Goal: Information Seeking & Learning: Learn about a topic

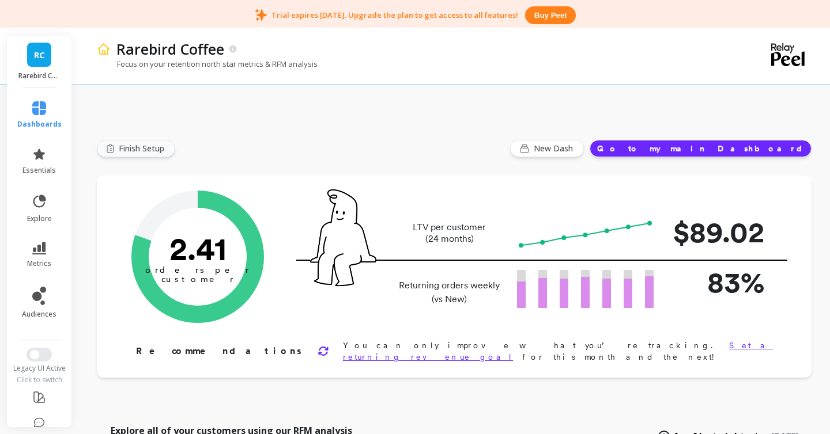
click at [143, 148] on span "Finish Setup" at bounding box center [143, 149] width 49 height 12
click at [141, 153] on span "Finish Setup" at bounding box center [143, 149] width 49 height 12
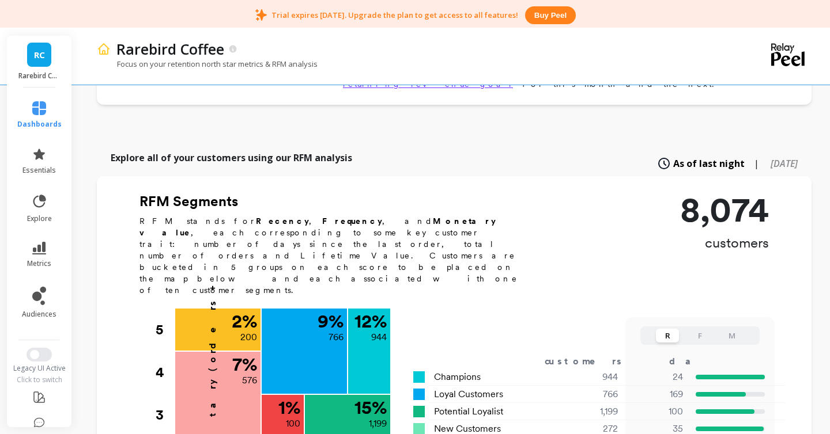
scroll to position [392, 0]
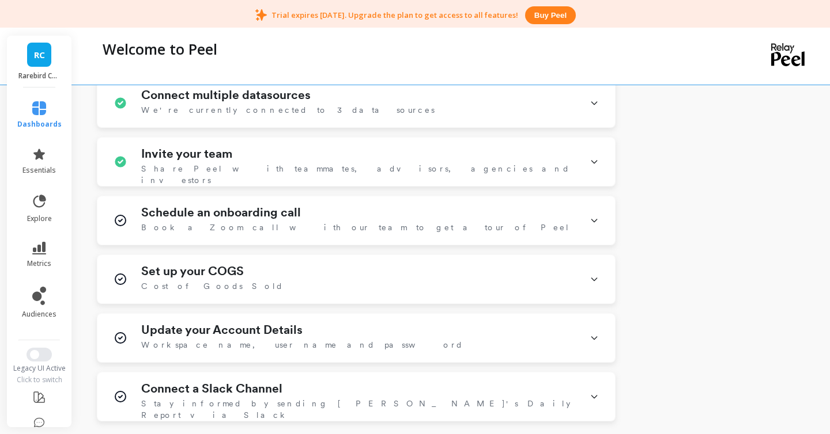
scroll to position [522, 0]
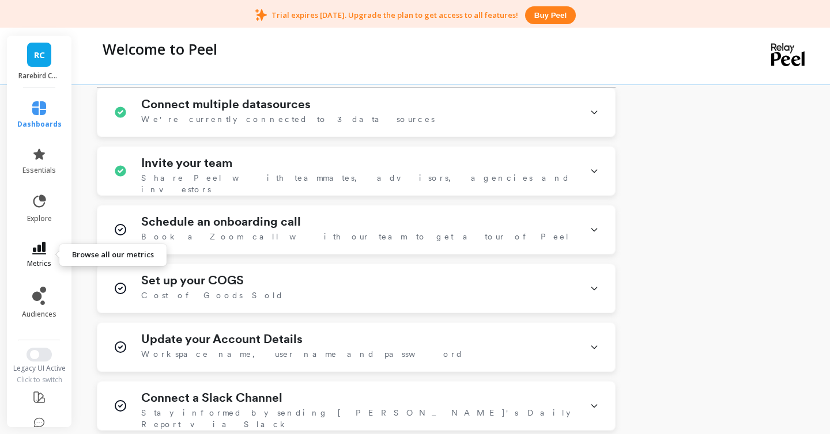
click at [44, 250] on icon at bounding box center [39, 248] width 14 height 13
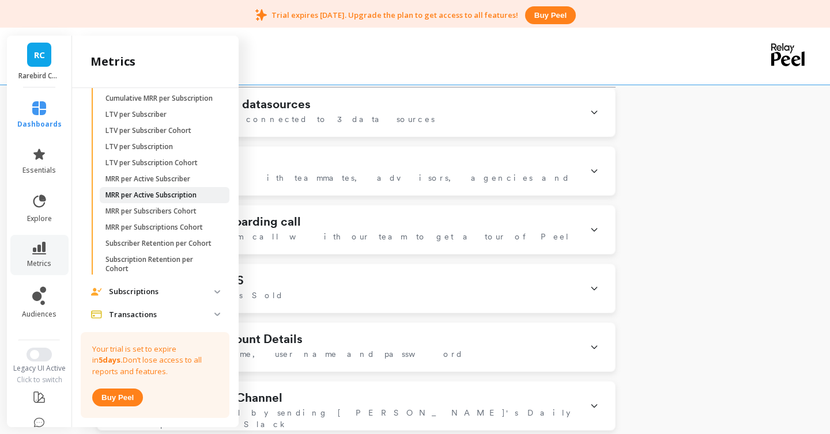
scroll to position [1810, 0]
click at [149, 245] on p "Subscriber Retention per Cohort" at bounding box center [158, 242] width 106 height 9
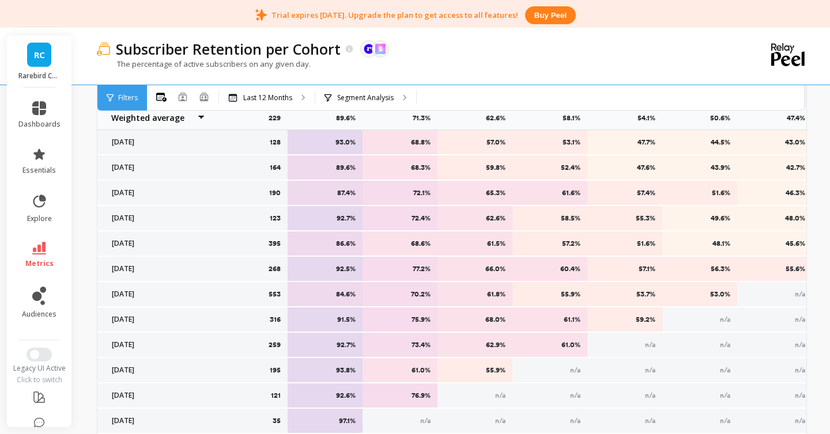
scroll to position [576, 0]
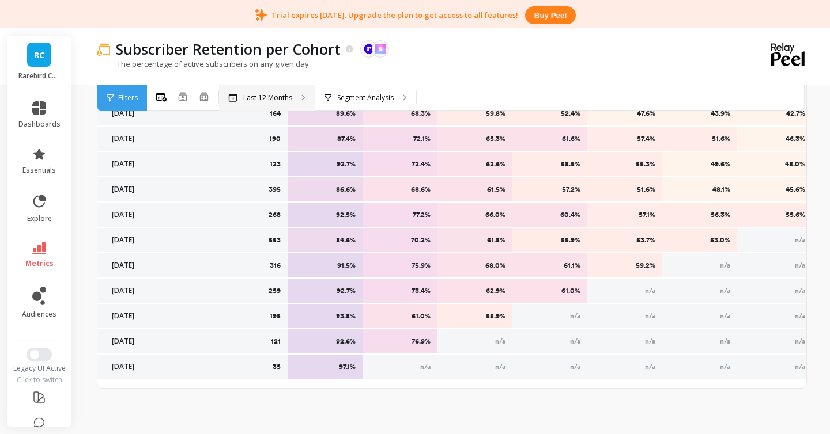
click at [255, 98] on p "Last 12 Months" at bounding box center [267, 97] width 49 height 9
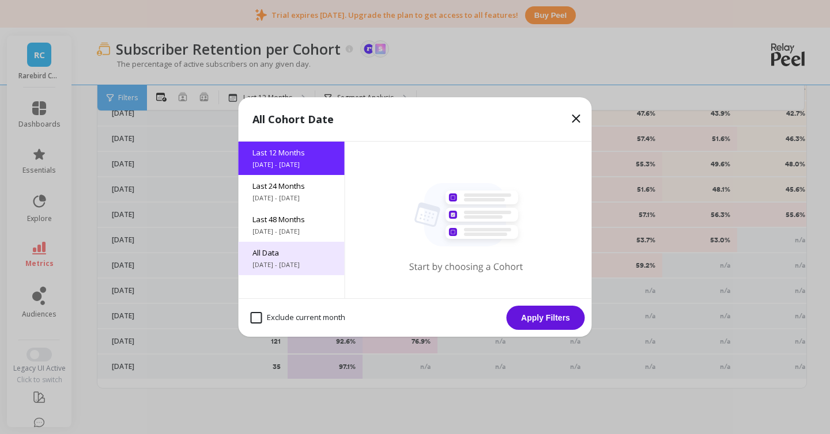
click at [279, 255] on span "All Data" at bounding box center [291, 253] width 78 height 10
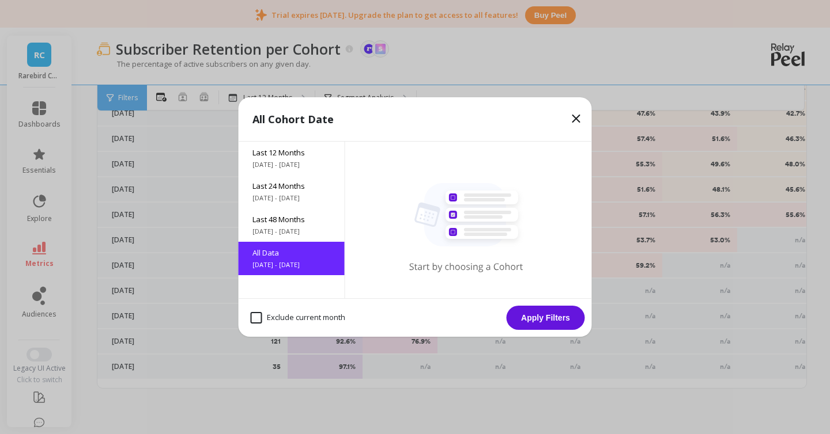
click at [521, 324] on button "Apply Filters" at bounding box center [546, 318] width 78 height 24
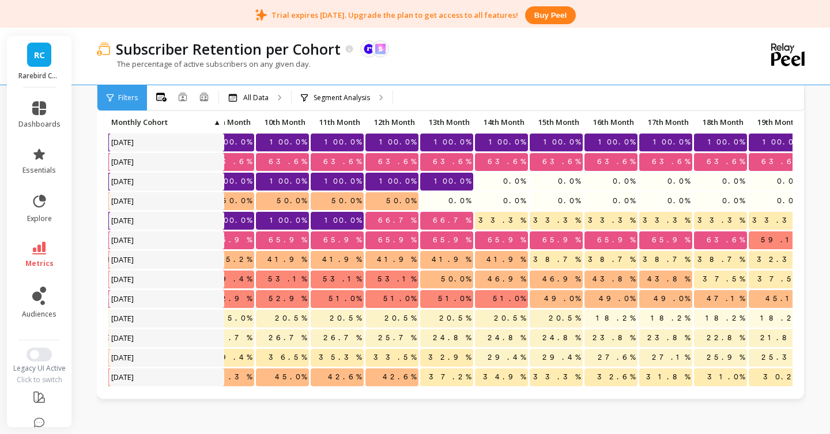
scroll to position [221, 0]
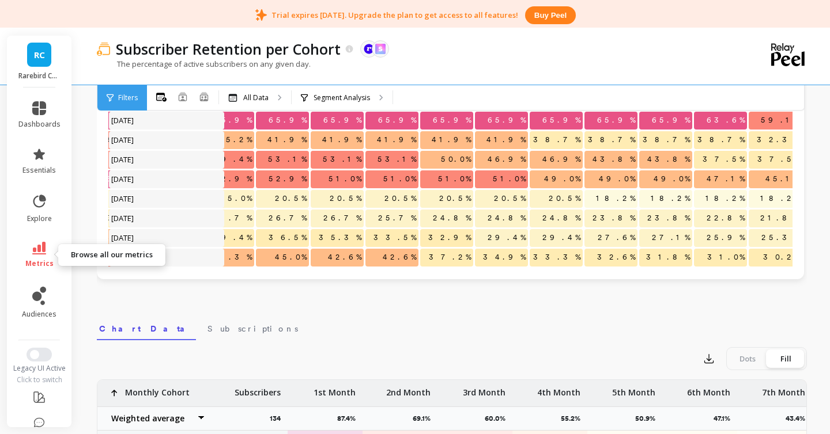
click at [38, 252] on icon at bounding box center [39, 248] width 14 height 13
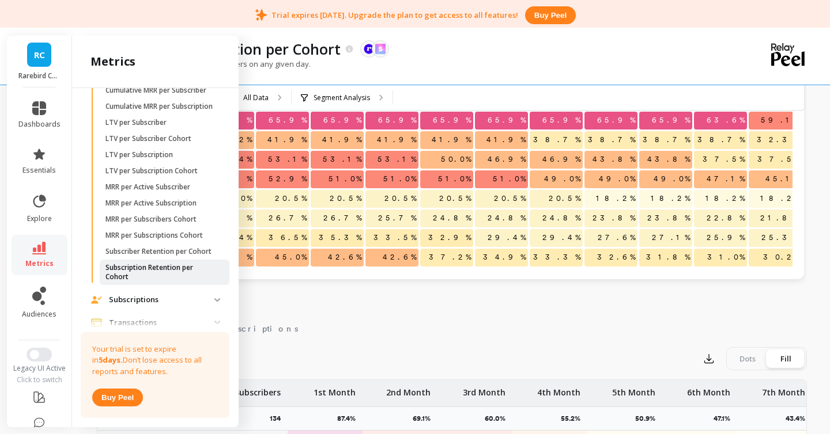
scroll to position [1833, 0]
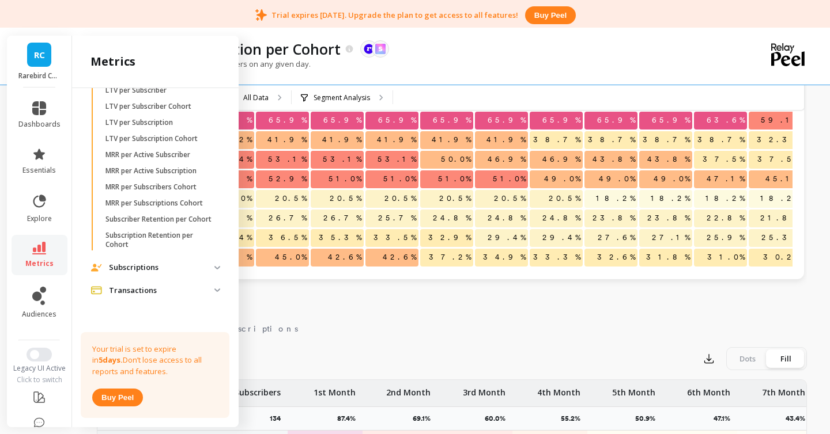
click at [127, 271] on p "Subscriptions" at bounding box center [161, 268] width 105 height 12
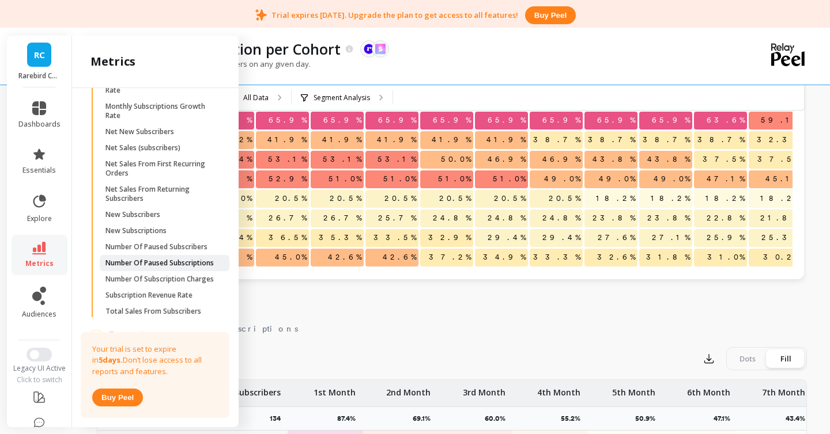
scroll to position [2335, 0]
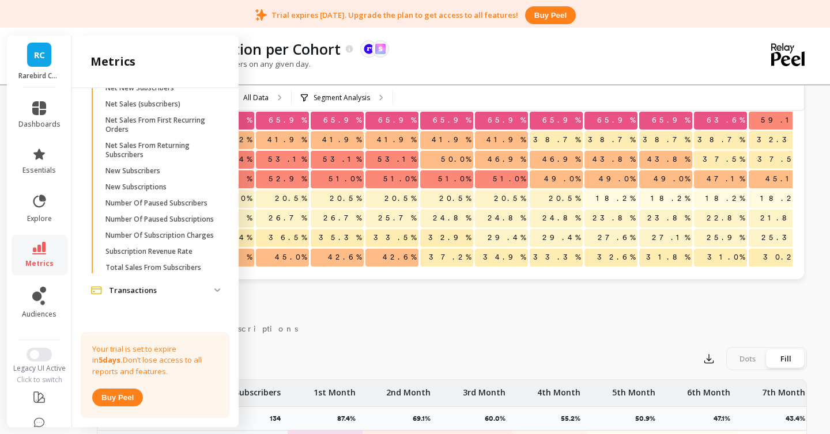
click at [134, 288] on p "Transactions" at bounding box center [161, 291] width 105 height 12
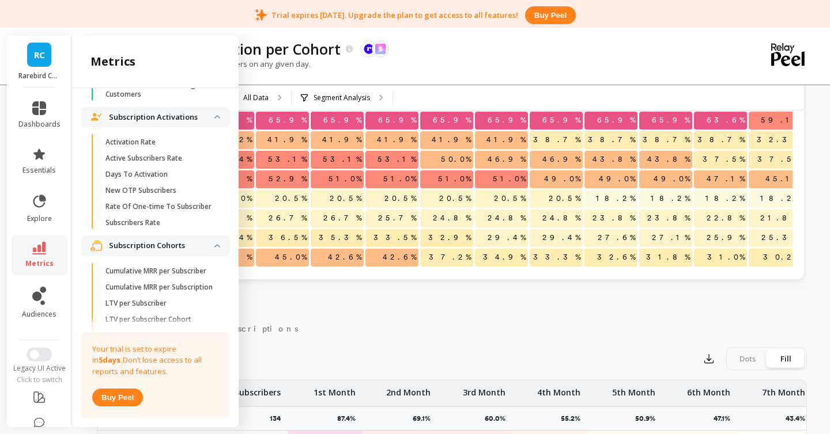
scroll to position [1585, 0]
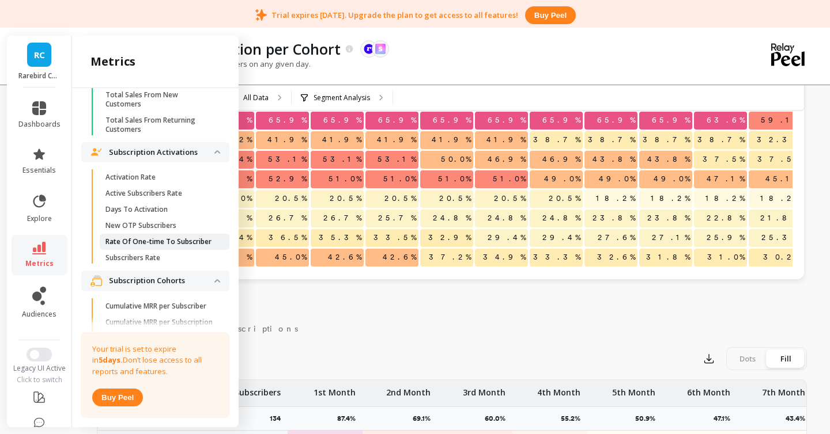
click at [134, 237] on p "Rate Of One-time To Subscriber" at bounding box center [158, 241] width 106 height 9
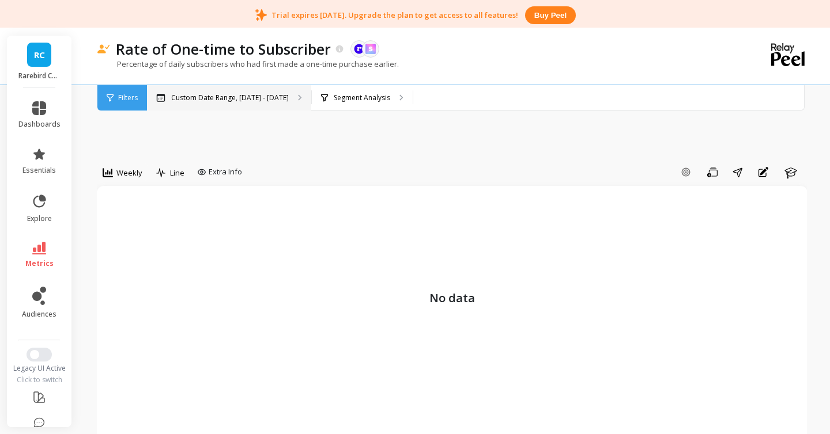
click at [206, 92] on div "Custom Date Range, [DATE] - [DATE]" at bounding box center [229, 97] width 164 height 25
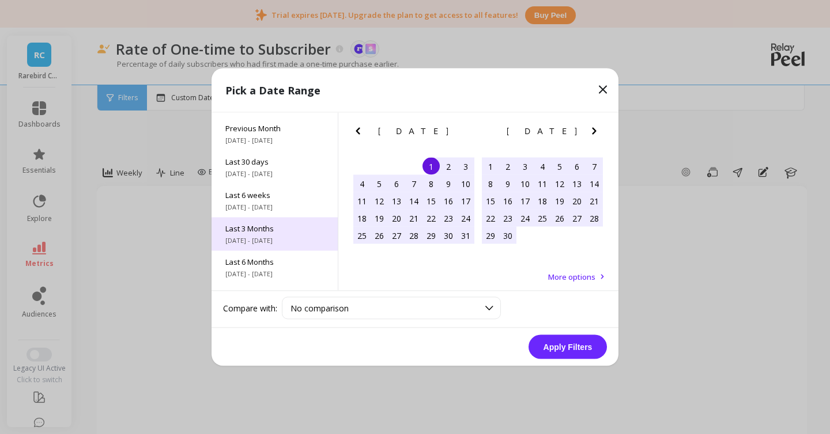
scroll to position [156, 0]
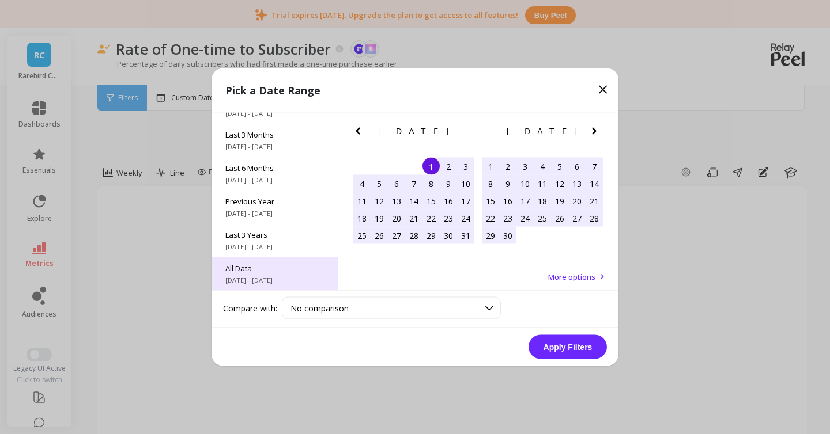
click at [256, 270] on span "All Data" at bounding box center [274, 268] width 99 height 10
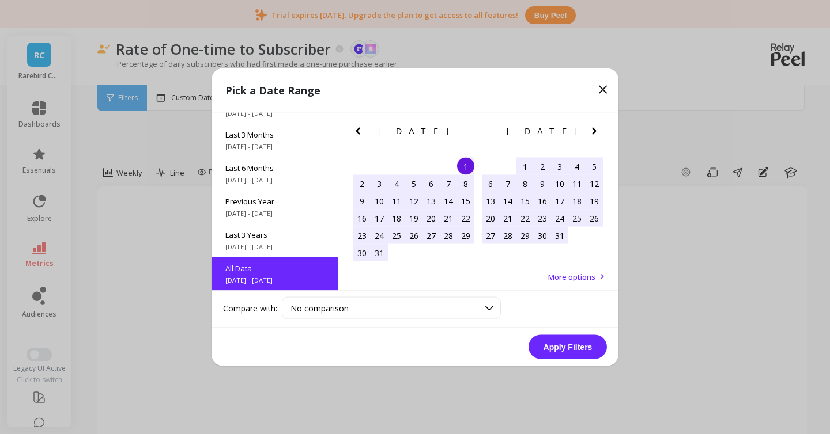
scroll to position [1, 0]
click at [547, 343] on button "Apply Filters" at bounding box center [567, 347] width 78 height 24
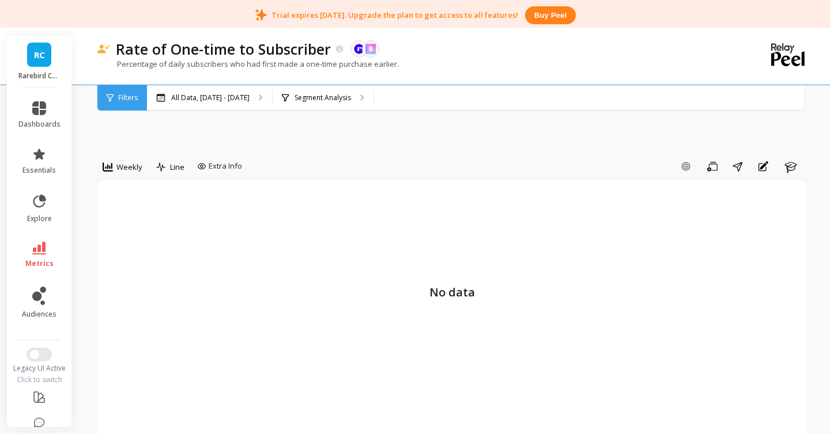
scroll to position [5, 0]
click at [133, 165] on span "Weekly" at bounding box center [129, 168] width 26 height 11
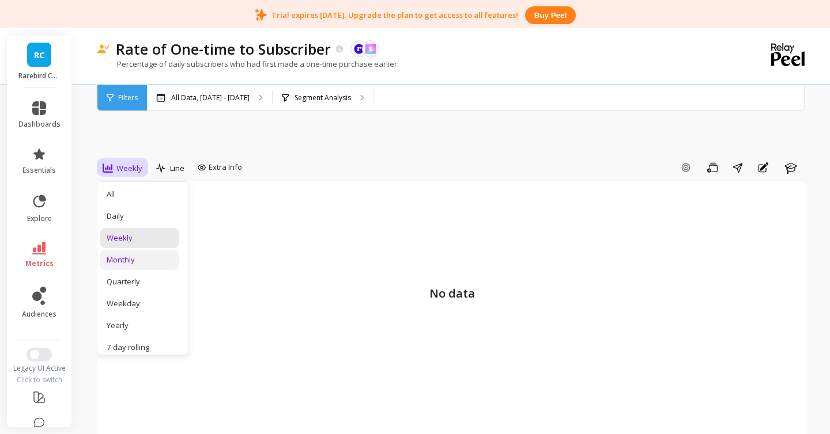
click at [144, 267] on div "Monthly" at bounding box center [140, 260] width 80 height 20
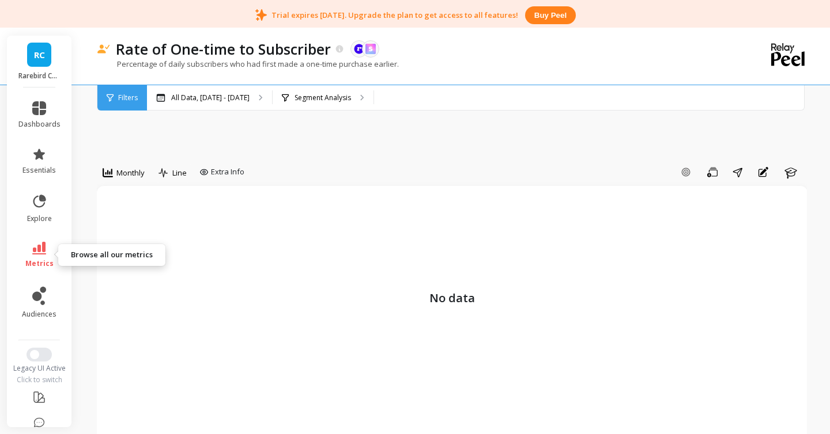
click at [42, 250] on icon at bounding box center [39, 248] width 14 height 13
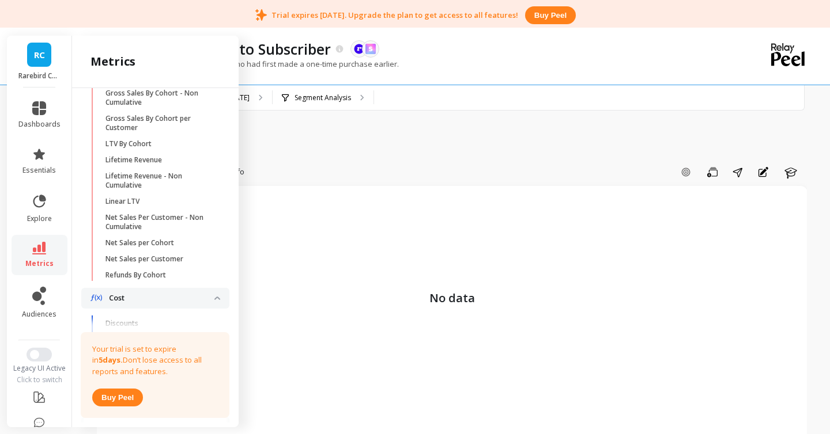
scroll to position [275, 0]
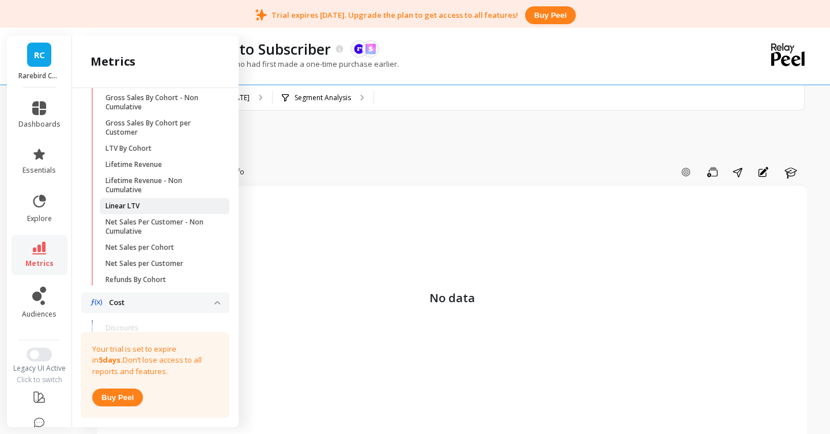
click at [135, 207] on p "Linear LTV" at bounding box center [122, 206] width 34 height 9
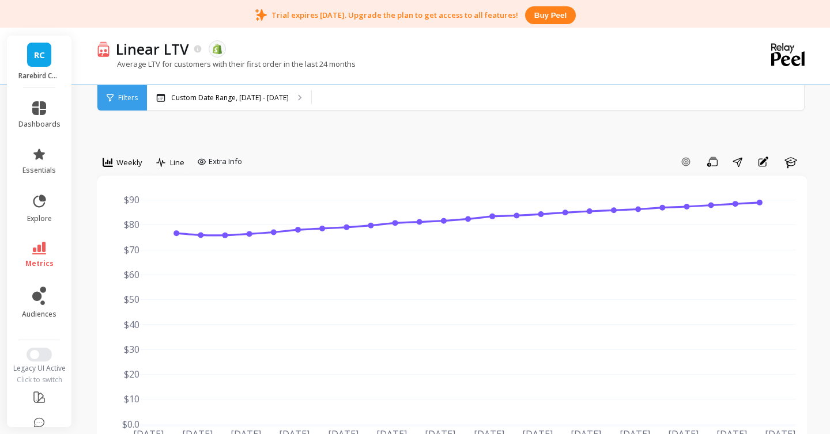
scroll to position [8, 0]
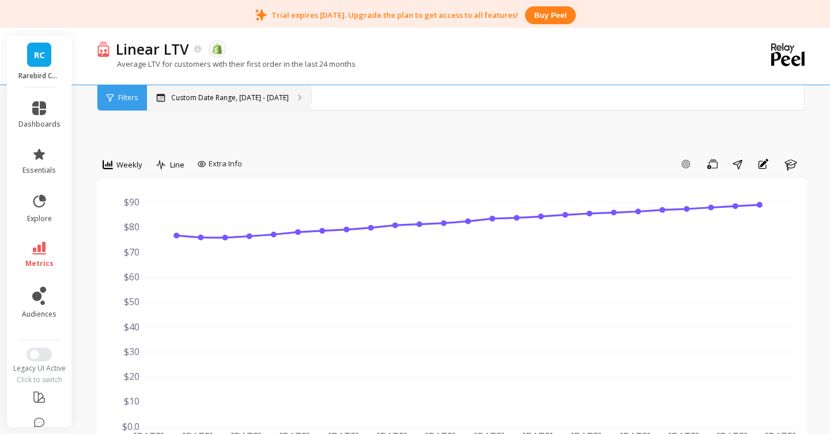
click at [171, 89] on div "Custom Date Range, [DATE] - [DATE]" at bounding box center [229, 97] width 164 height 25
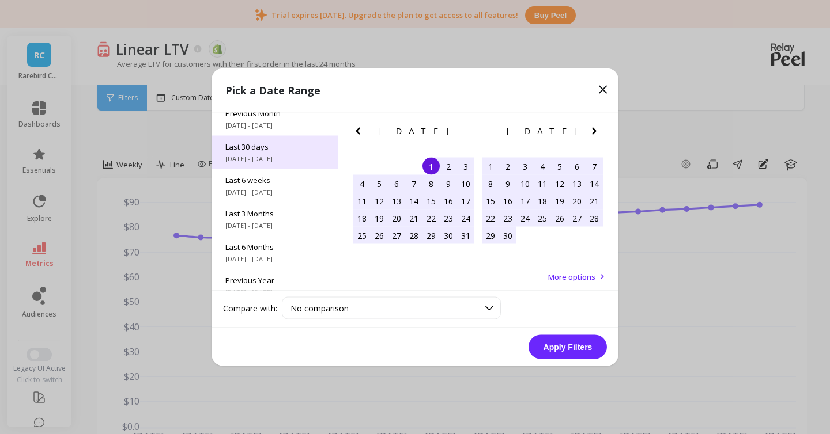
scroll to position [156, 0]
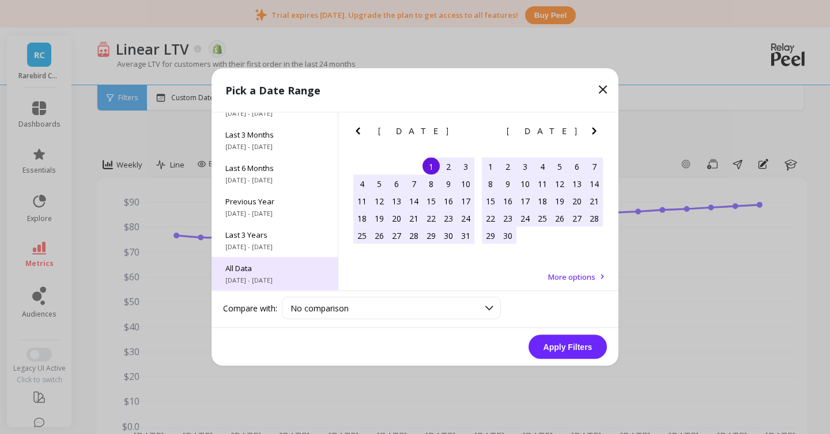
click at [259, 271] on span "All Data" at bounding box center [274, 268] width 99 height 10
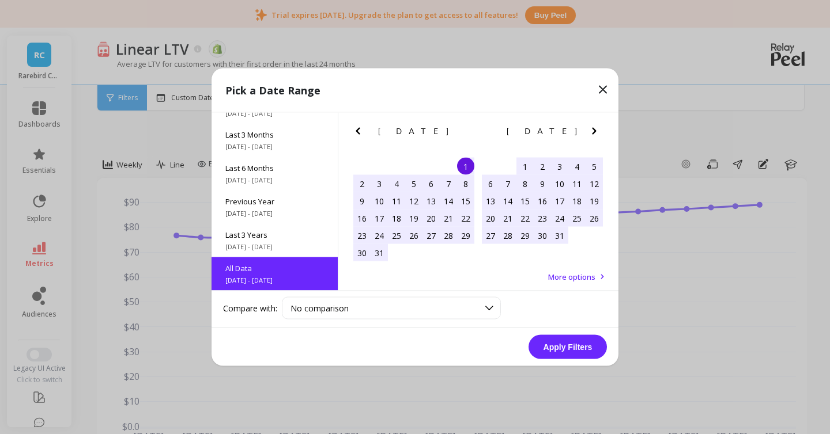
scroll to position [1, 0]
click at [574, 346] on button "Apply Filters" at bounding box center [567, 347] width 78 height 24
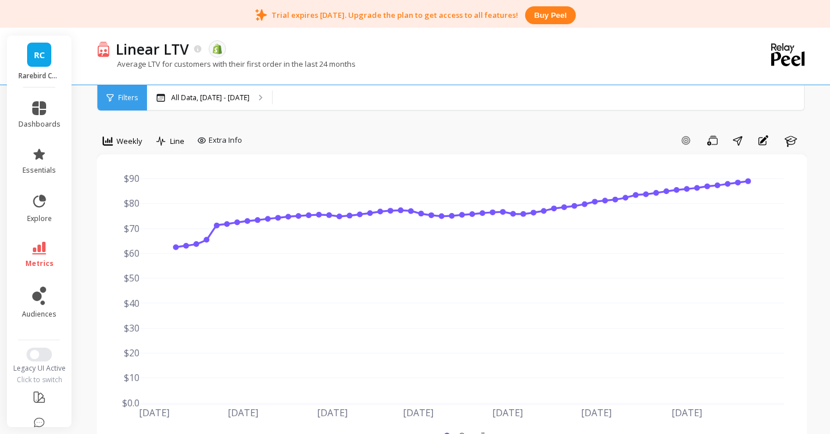
scroll to position [47, 0]
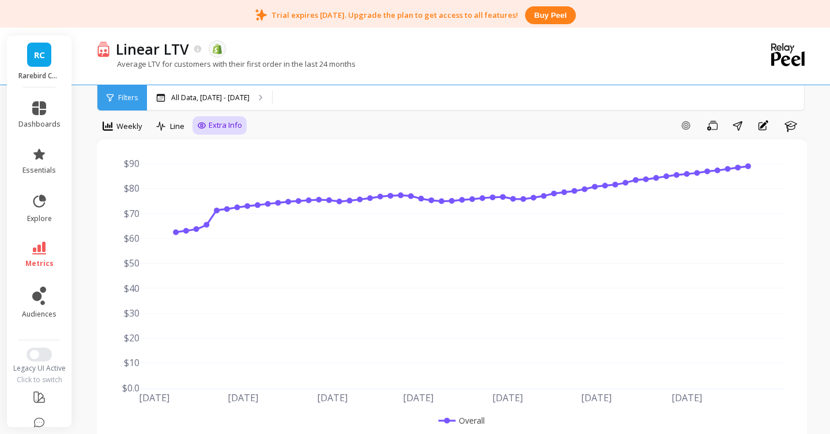
click at [217, 126] on span "Extra Info" at bounding box center [225, 126] width 33 height 12
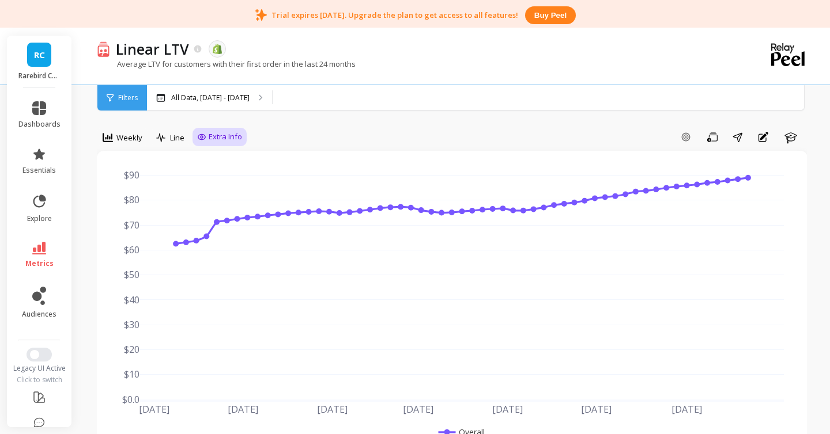
scroll to position [28, 0]
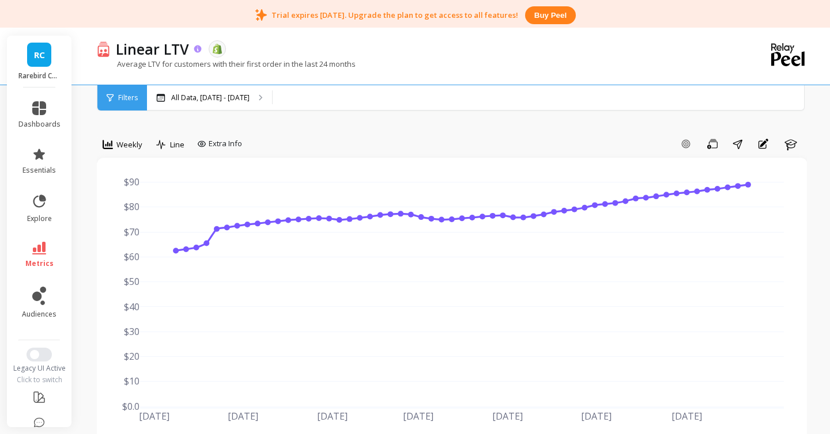
click at [199, 52] on icon at bounding box center [198, 49] width 10 height 10
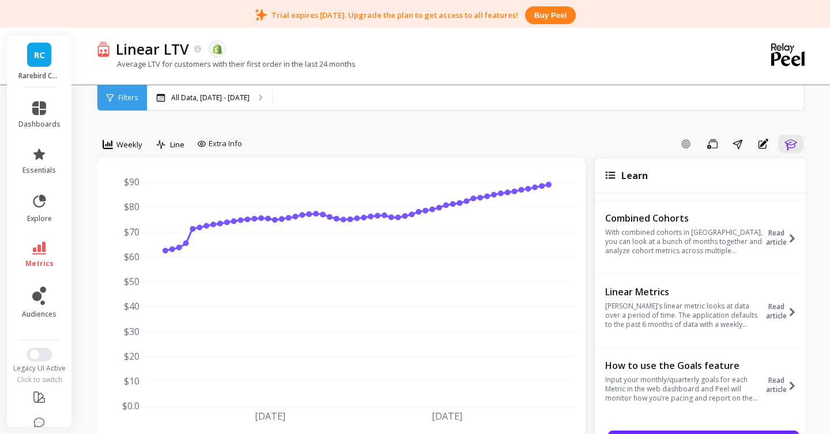
scroll to position [145, 0]
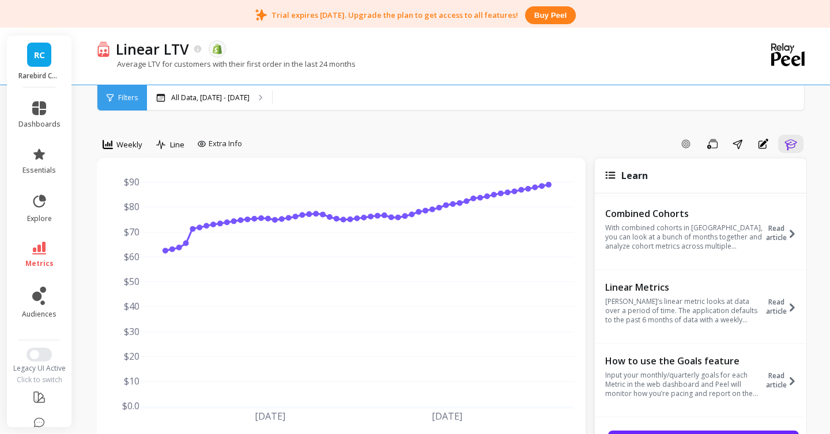
click at [511, 146] on div "Add Goal Save Share Annotations Learn" at bounding box center [527, 144] width 560 height 18
click at [195, 46] on icon at bounding box center [198, 49] width 10 height 10
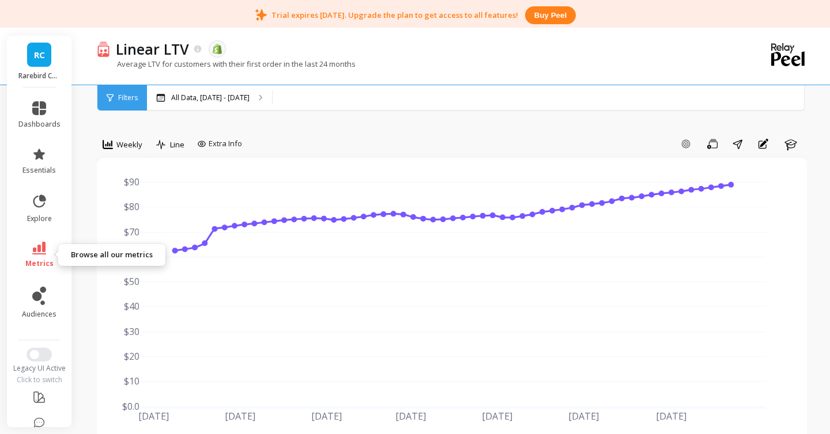
click at [39, 249] on icon at bounding box center [39, 248] width 14 height 13
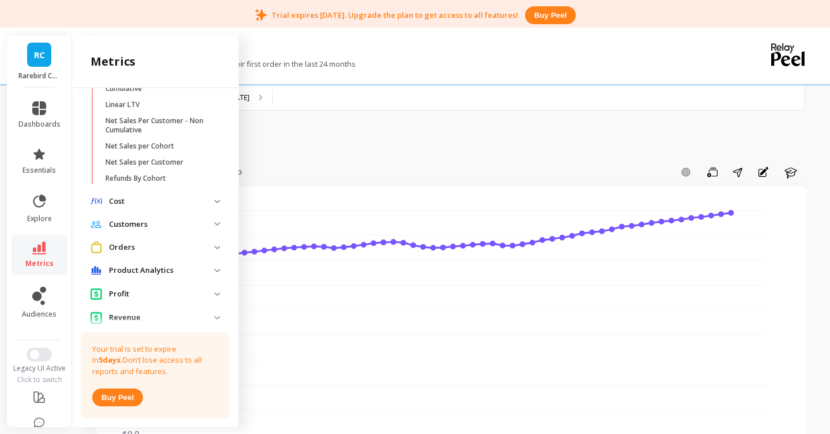
scroll to position [404, 0]
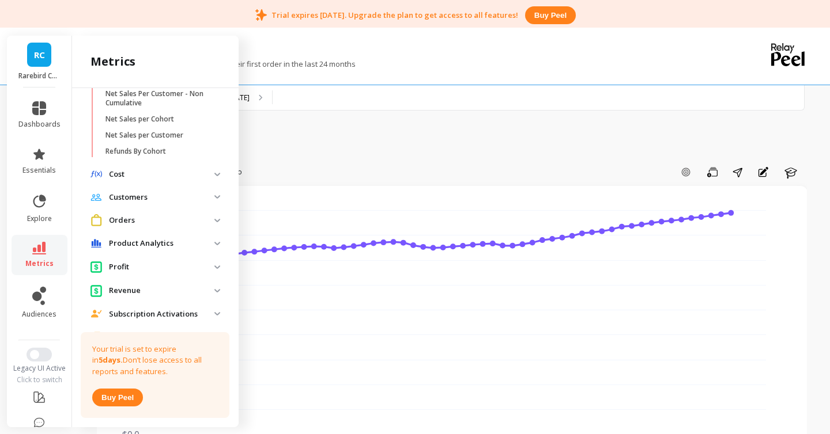
click at [132, 264] on p "Profit" at bounding box center [161, 268] width 105 height 12
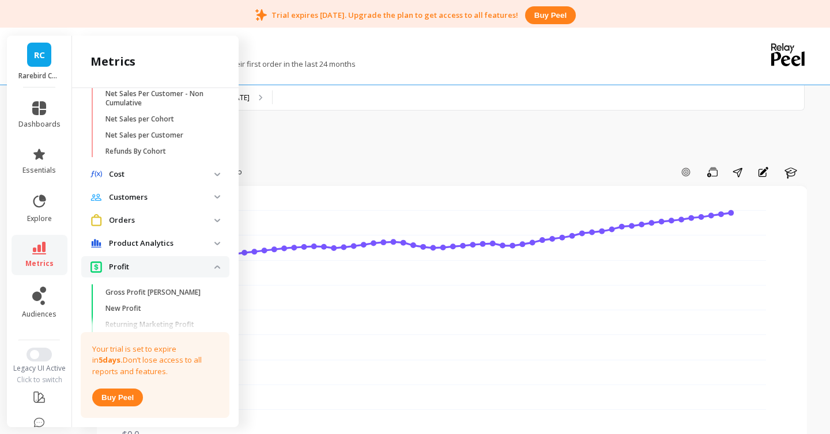
click at [131, 228] on span "Orders" at bounding box center [155, 220] width 148 height 21
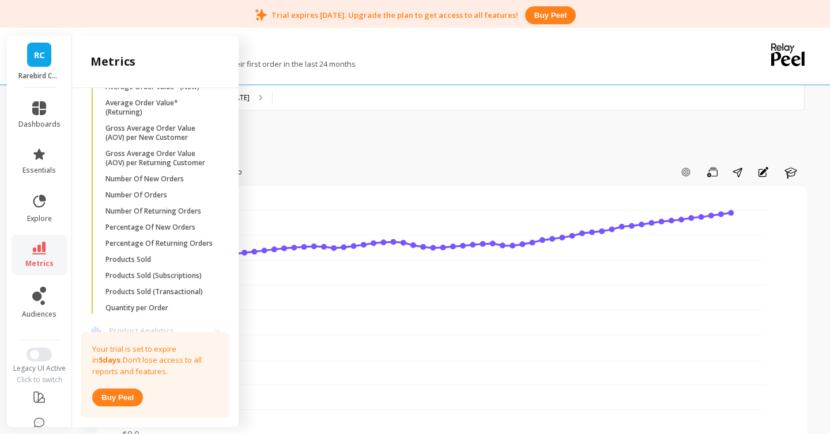
scroll to position [704, 0]
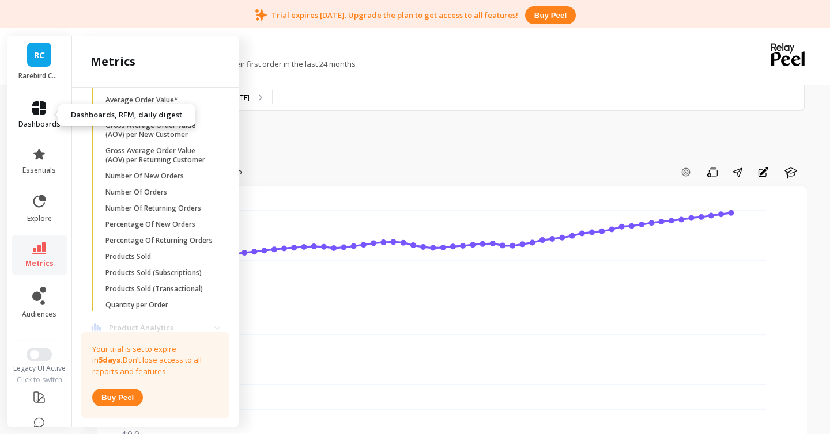
click at [38, 107] on icon at bounding box center [39, 108] width 14 height 14
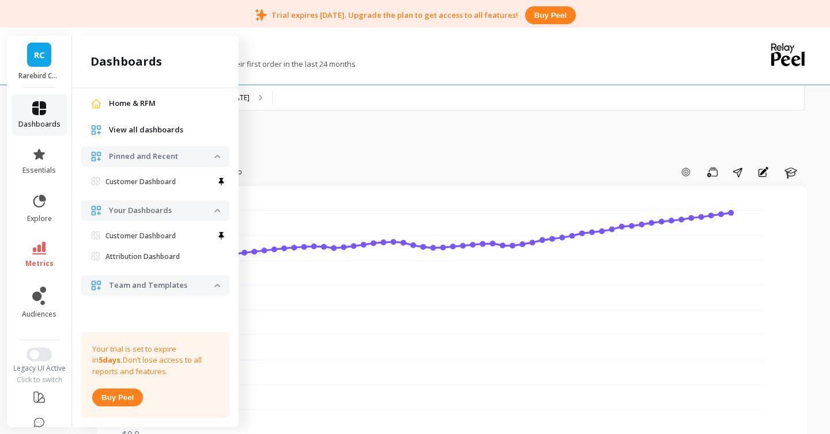
scroll to position [0, 0]
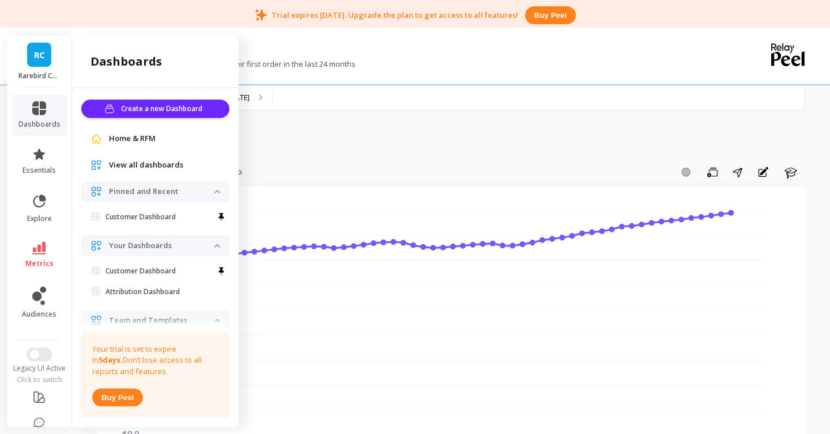
click at [125, 162] on span "View all dashboards" at bounding box center [146, 166] width 74 height 12
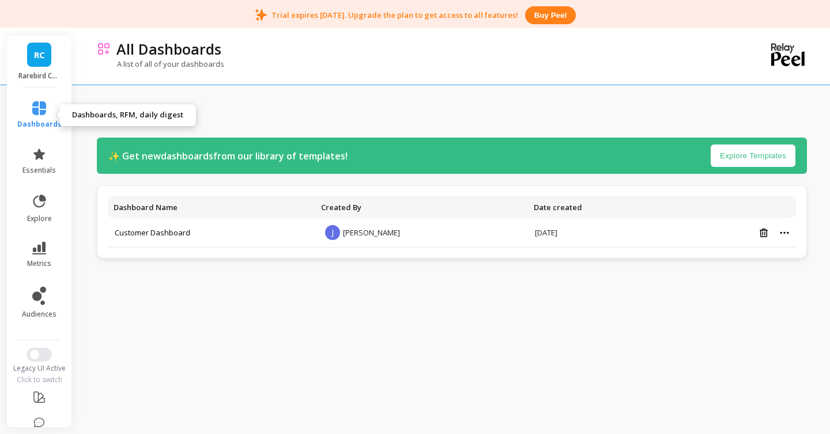
click at [44, 109] on icon at bounding box center [39, 108] width 14 height 14
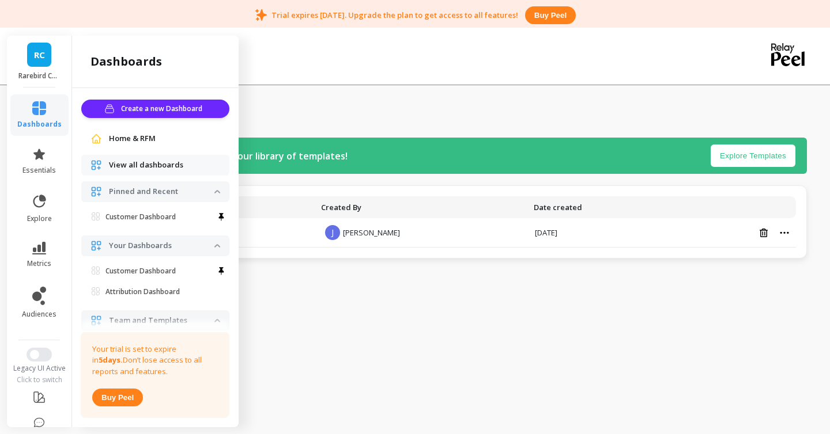
scroll to position [35, 0]
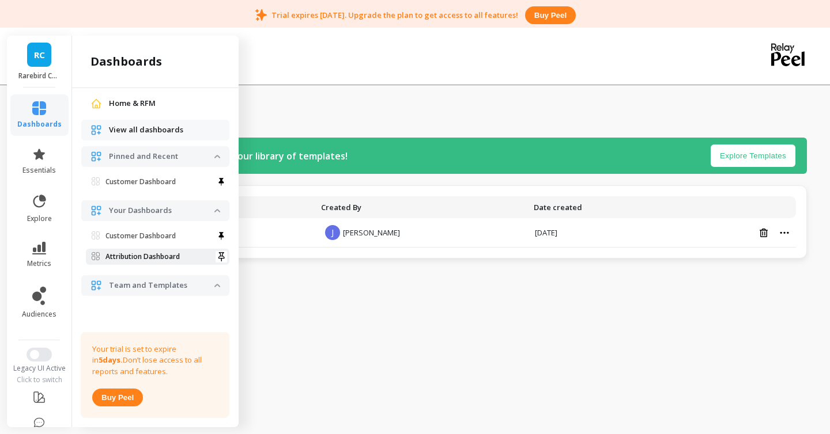
click at [145, 259] on p "Attribution Dashboard" at bounding box center [142, 256] width 74 height 9
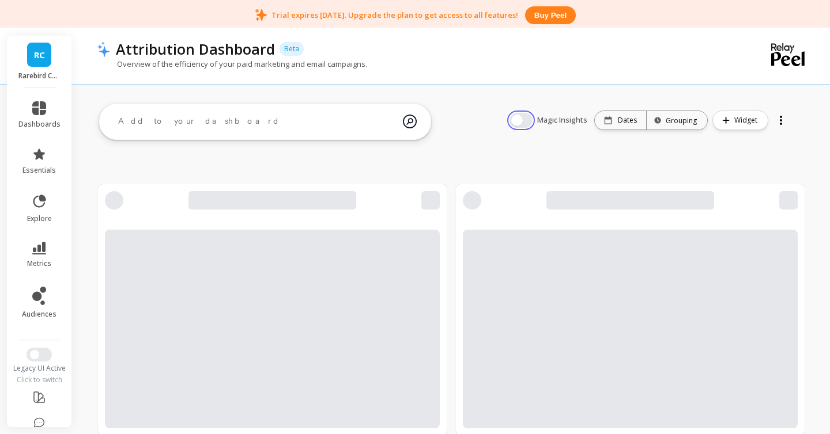
click at [521, 117] on button "button" at bounding box center [520, 120] width 23 height 15
click at [357, 239] on div at bounding box center [272, 329] width 335 height 199
click at [338, 116] on textarea at bounding box center [256, 121] width 294 height 31
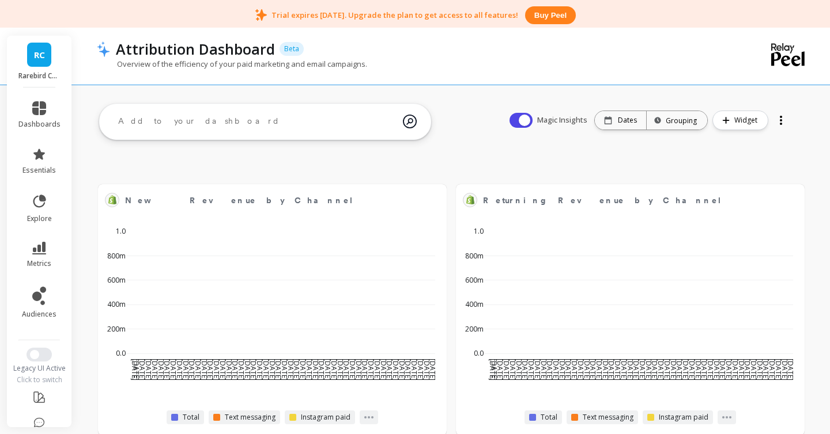
click at [444, 149] on div "New Revenue by Channel Edit Widget & Insights Jul 7 2025 Jul 9 Jul 11 Jul 13 Ju…" at bounding box center [451, 421] width 758 height 587
click at [40, 158] on icon at bounding box center [39, 154] width 12 height 11
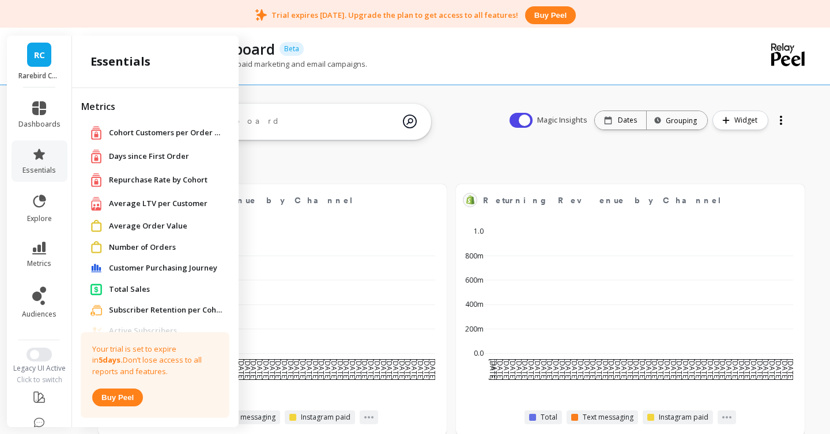
click at [124, 244] on span "Number of Orders" at bounding box center [142, 248] width 67 height 12
